Goal: Information Seeking & Learning: Learn about a topic

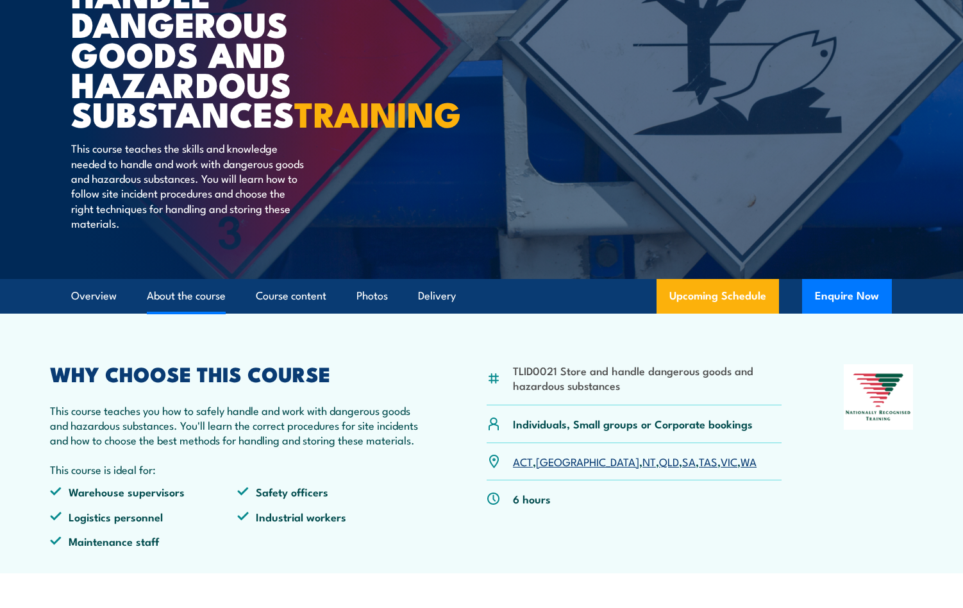
click at [212, 313] on link "About the course" at bounding box center [186, 296] width 79 height 34
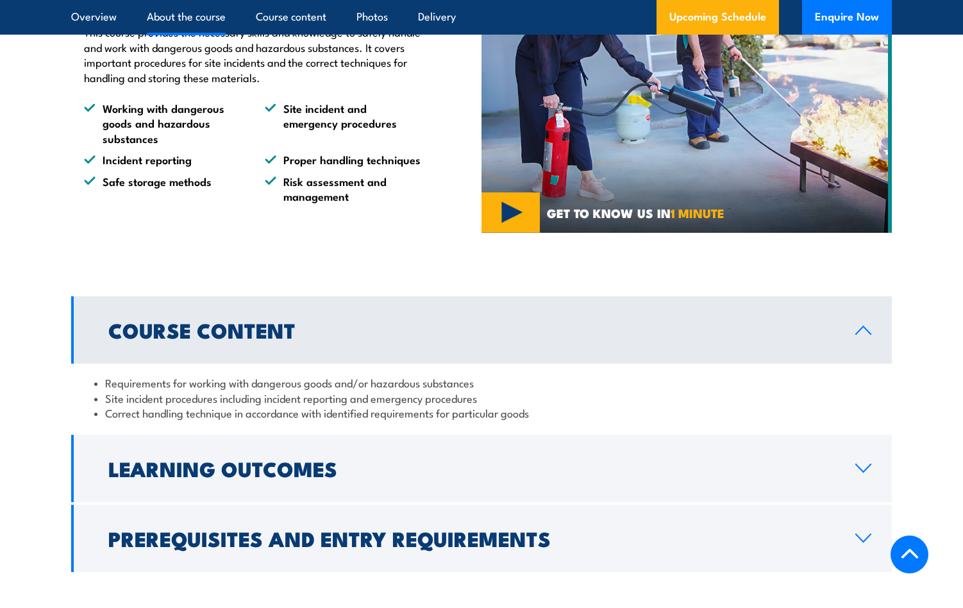
scroll to position [963, 0]
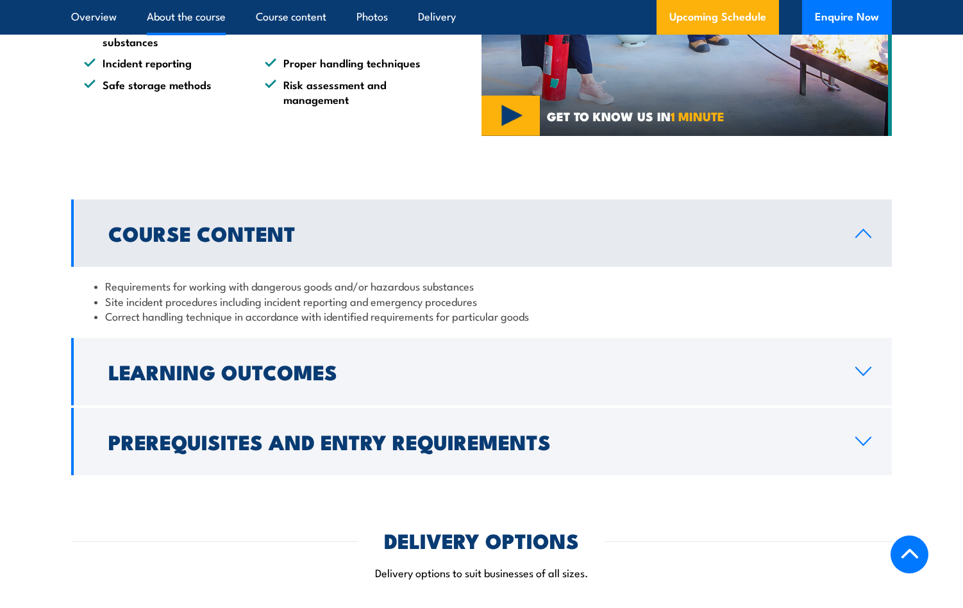
click at [106, 293] on li "Requirements for working with dangerous goods and/or hazardous substances" at bounding box center [481, 285] width 774 height 15
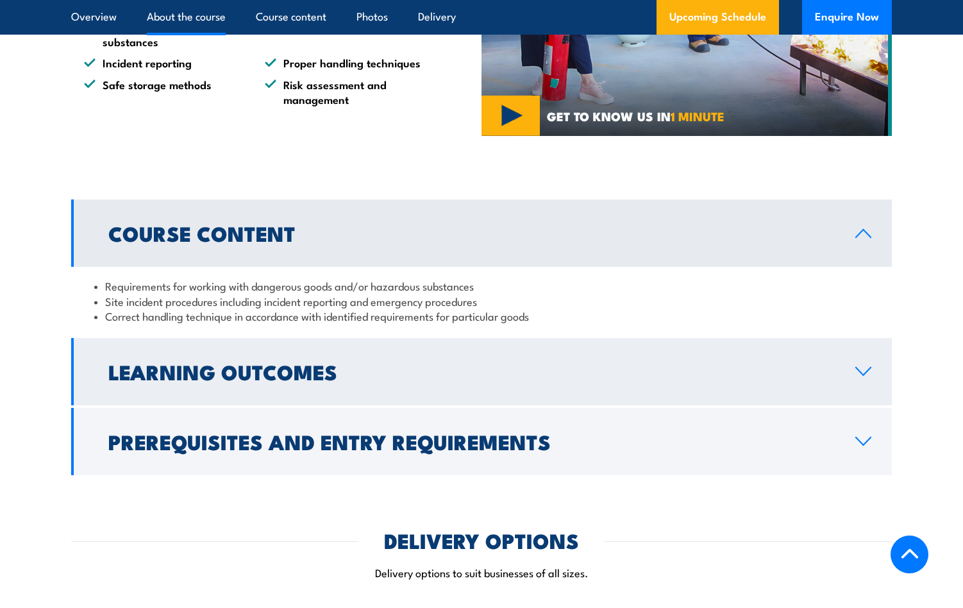
click at [183, 380] on h2 "Learning Outcomes" at bounding box center [471, 371] width 726 height 18
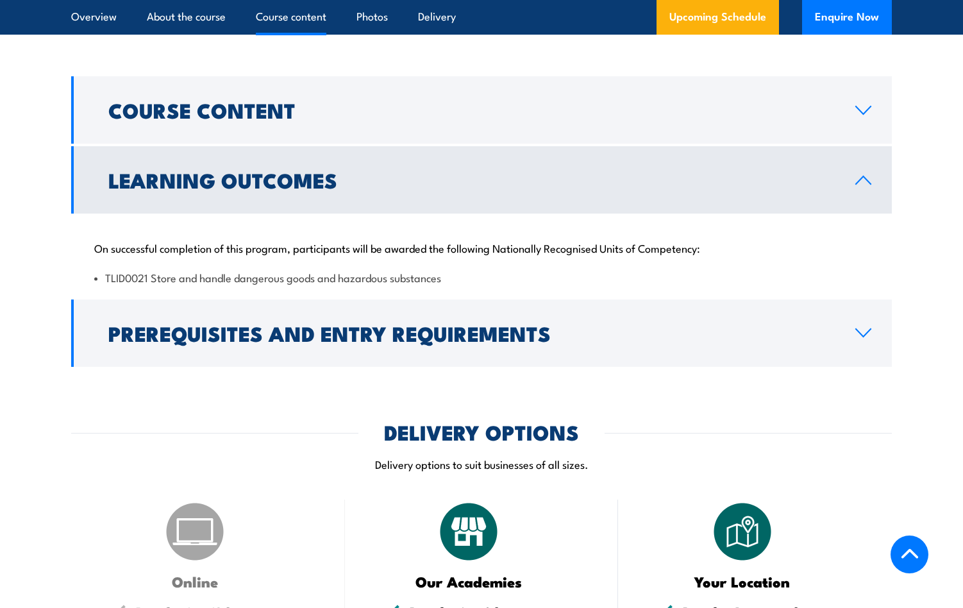
scroll to position [1092, 0]
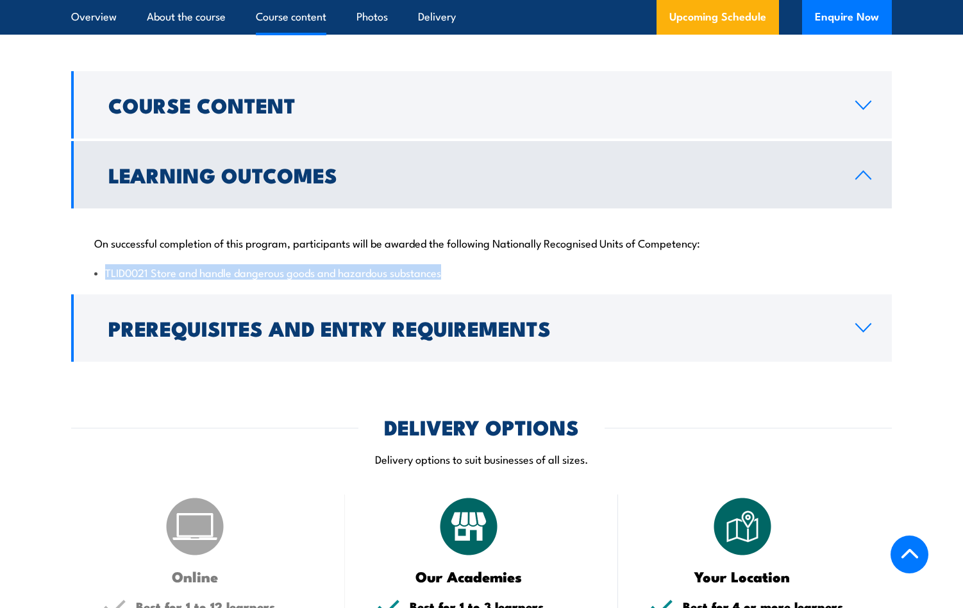
drag, startPoint x: 106, startPoint y: 303, endPoint x: 449, endPoint y: 303, distance: 342.9
click at [449, 279] on li "TLID0021 Store and handle dangerous goods and hazardous substances" at bounding box center [481, 272] width 774 height 15
copy li "TLID0021 Store and handle dangerous goods and hazardous substances"
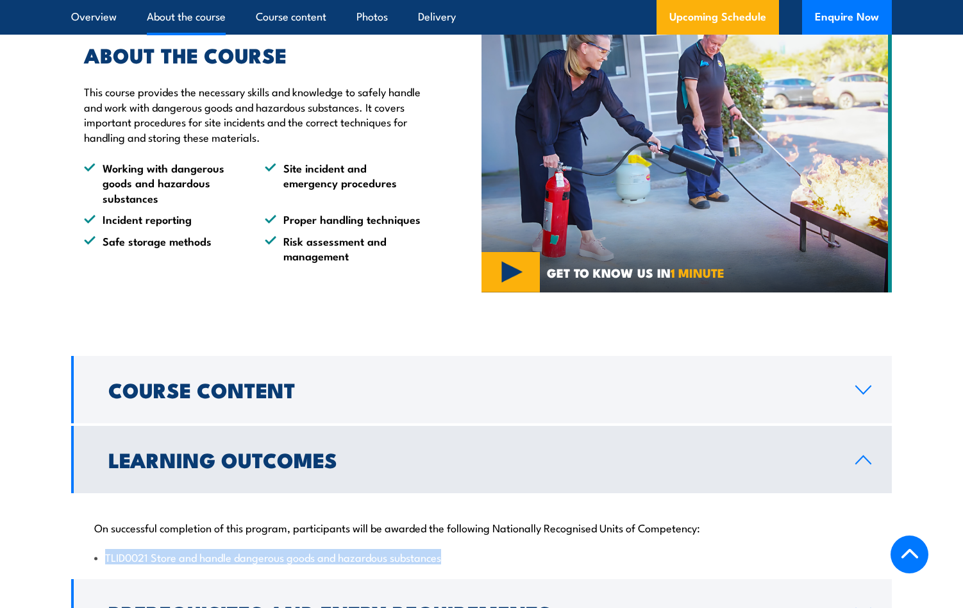
scroll to position [795, 0]
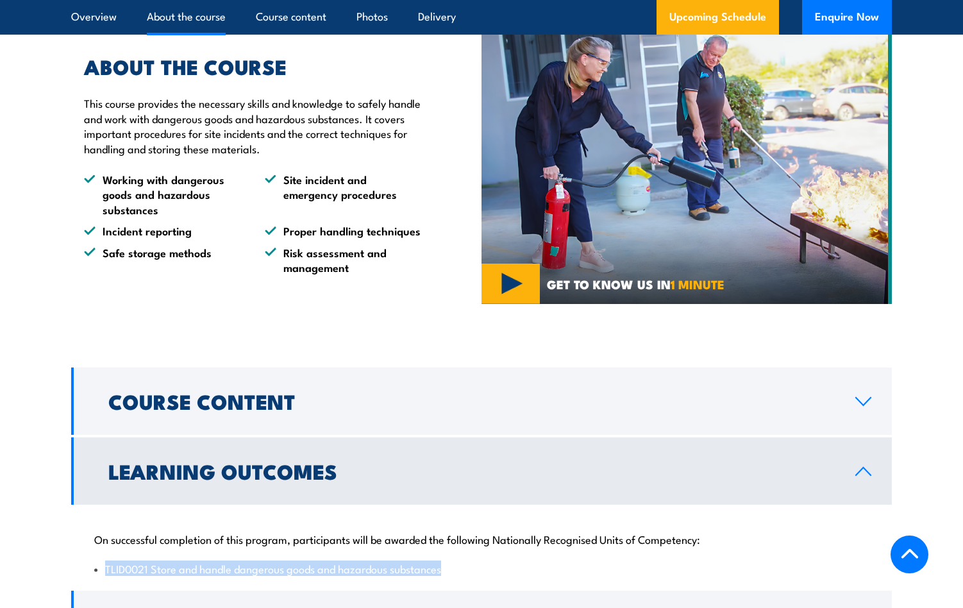
click at [200, 156] on p "This course provides the necessary skills and knowledge to safely handle and wo…" at bounding box center [253, 126] width 338 height 60
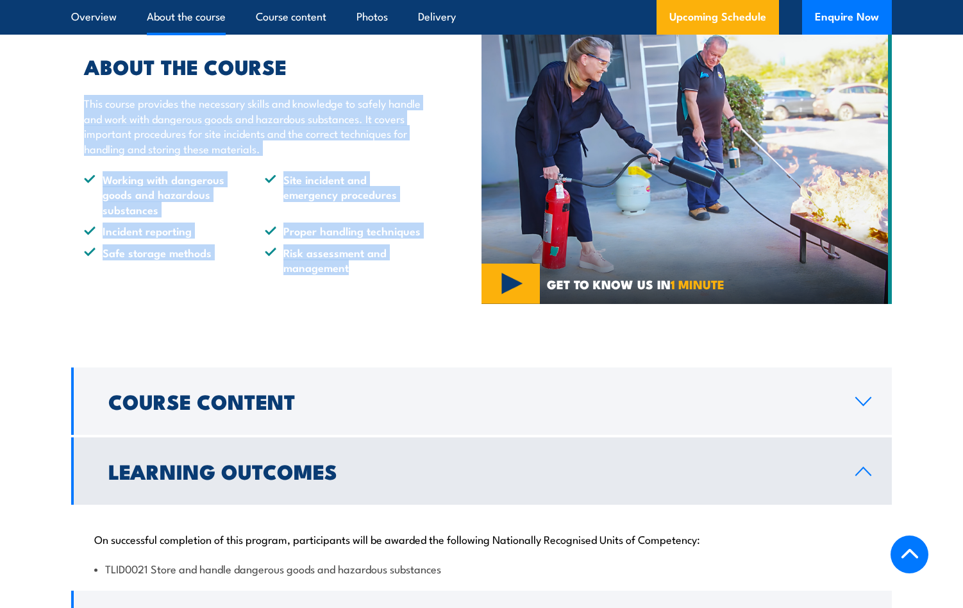
drag, startPoint x: 85, startPoint y: 137, endPoint x: 396, endPoint y: 298, distance: 350.0
click at [396, 274] on div "ABOUT THE COURSE This course provides the necessary skills and knowledge to saf…" at bounding box center [246, 165] width 351 height 217
copy div "This course provides the necessary skills and knowledge to safely handle and wo…"
drag, startPoint x: 437, startPoint y: 71, endPoint x: 459, endPoint y: 38, distance: 39.3
click at [437, 71] on div "ABOUT THE COURSE This course provides the necessary skills and knowledge to saf…" at bounding box center [276, 165] width 410 height 281
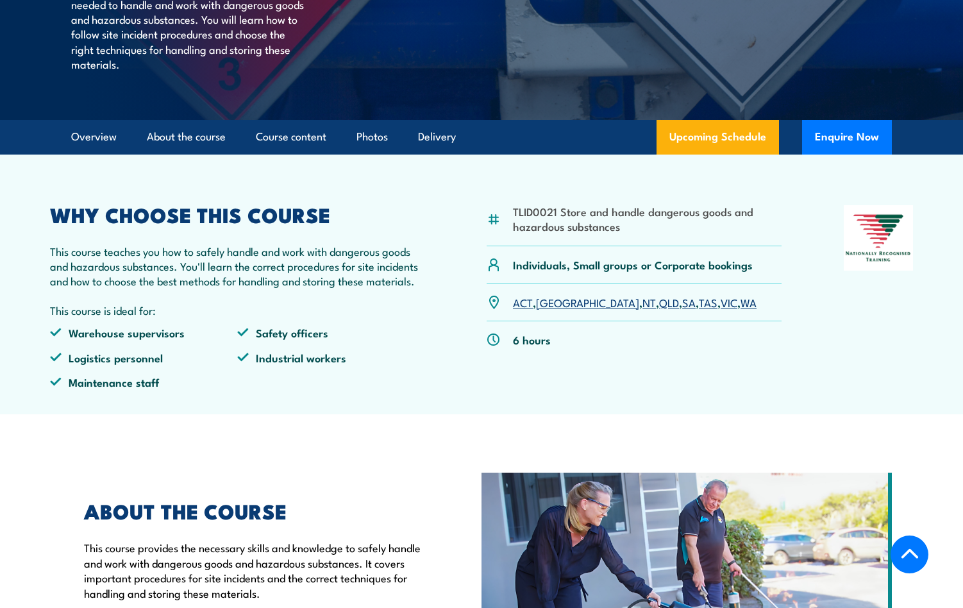
scroll to position [276, 0]
